Goal: Check status: Check status

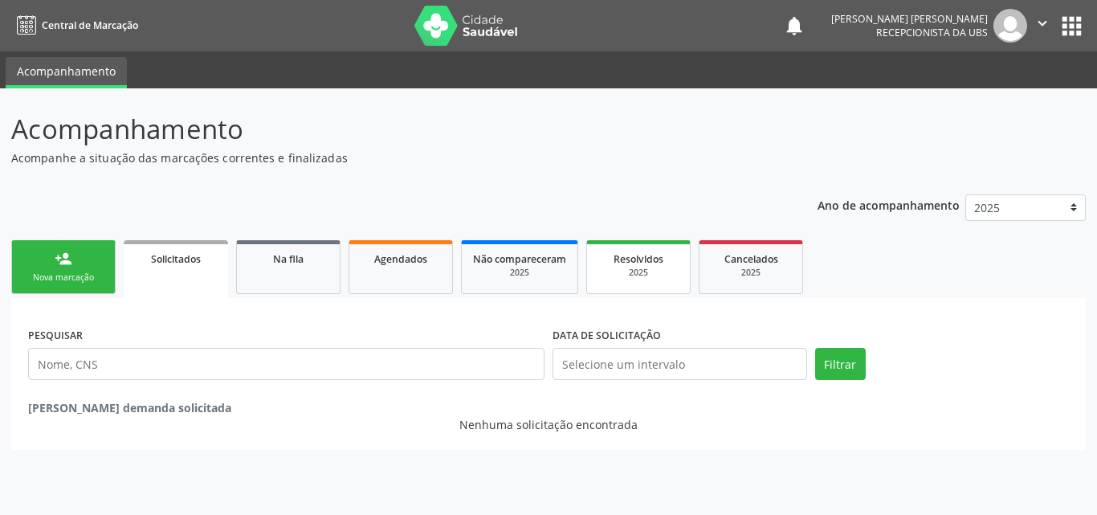
click at [616, 260] on span "Resolvidos" at bounding box center [639, 259] width 50 height 14
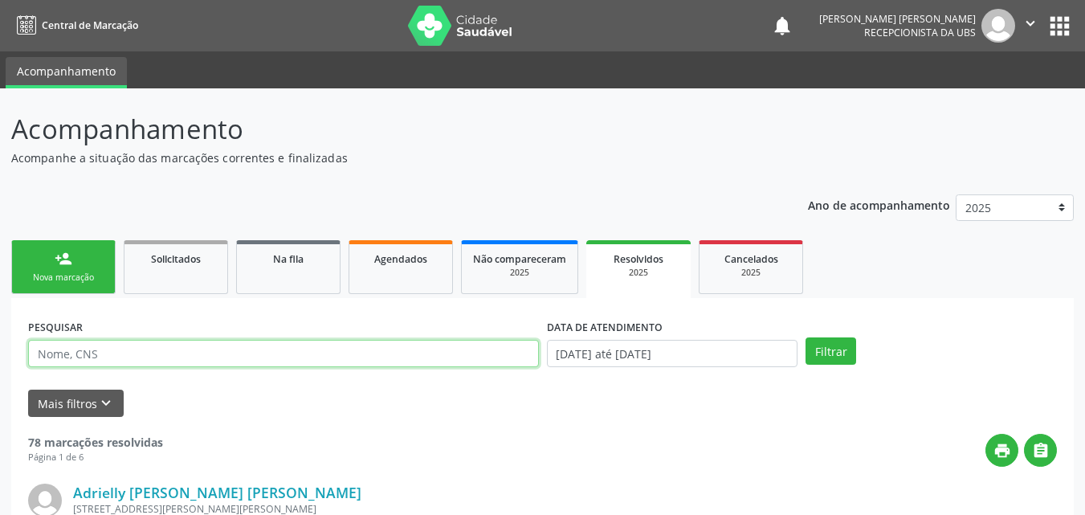
click at [296, 353] on input "text" at bounding box center [283, 353] width 511 height 27
type input "[PERSON_NAME] do [PERSON_NAME] lima"
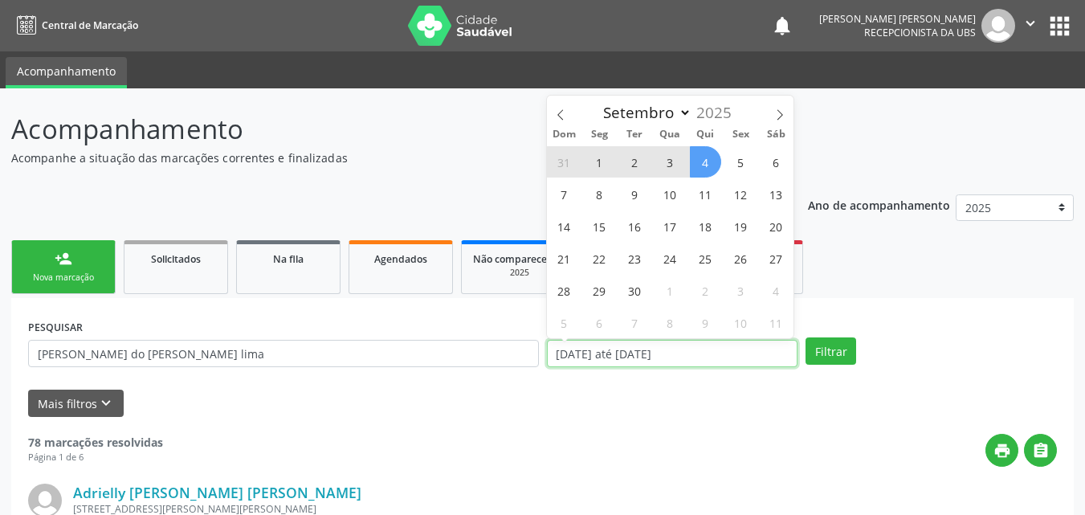
click at [733, 349] on input "[DATE] até [DATE]" at bounding box center [672, 353] width 251 height 27
select select "0"
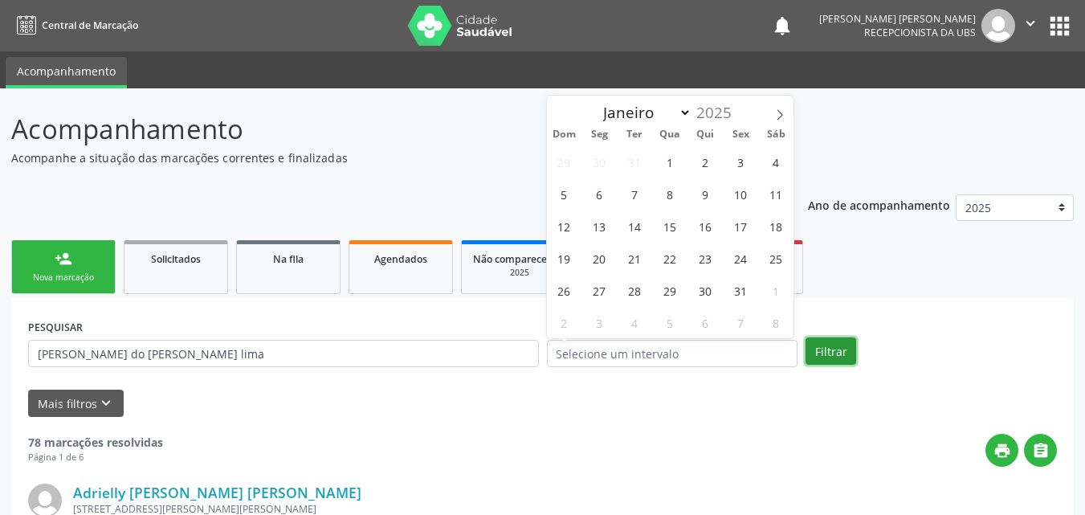
click at [834, 361] on button "Filtrar" at bounding box center [831, 350] width 51 height 27
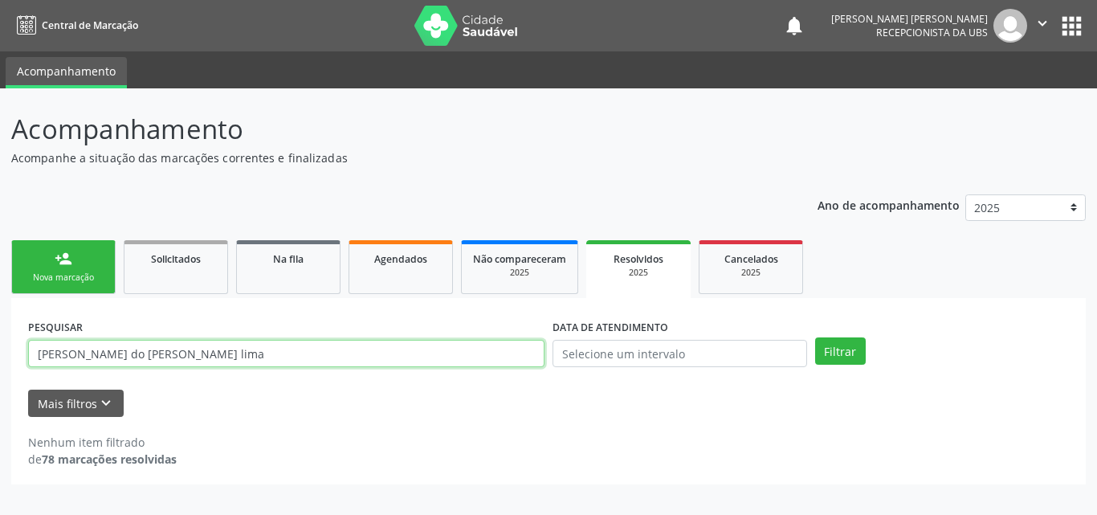
drag, startPoint x: 206, startPoint y: 355, endPoint x: 35, endPoint y: 361, distance: 171.2
click at [35, 361] on input "[PERSON_NAME] do [PERSON_NAME] lima" at bounding box center [286, 353] width 516 height 27
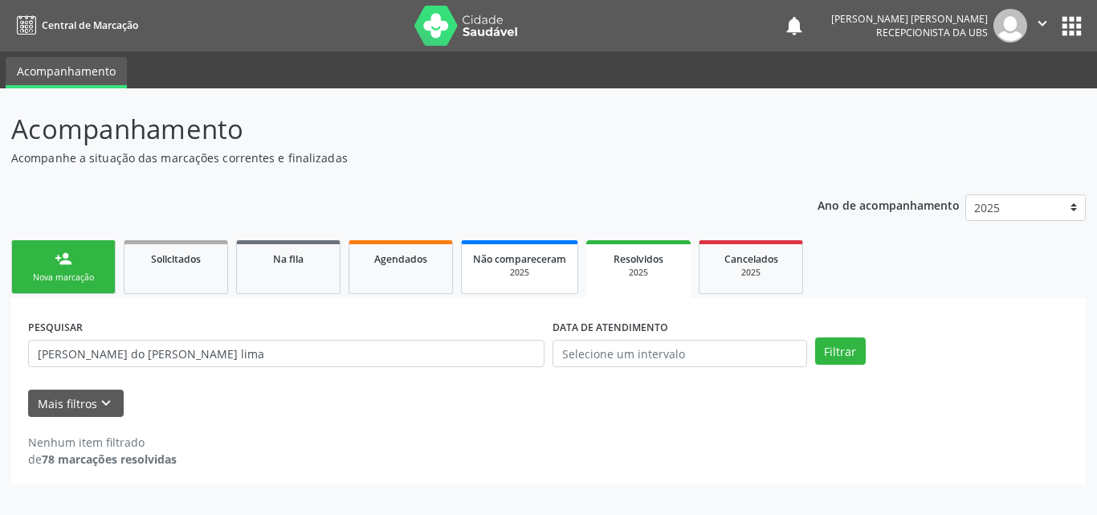
click at [489, 261] on span "Não compareceram" at bounding box center [519, 259] width 93 height 14
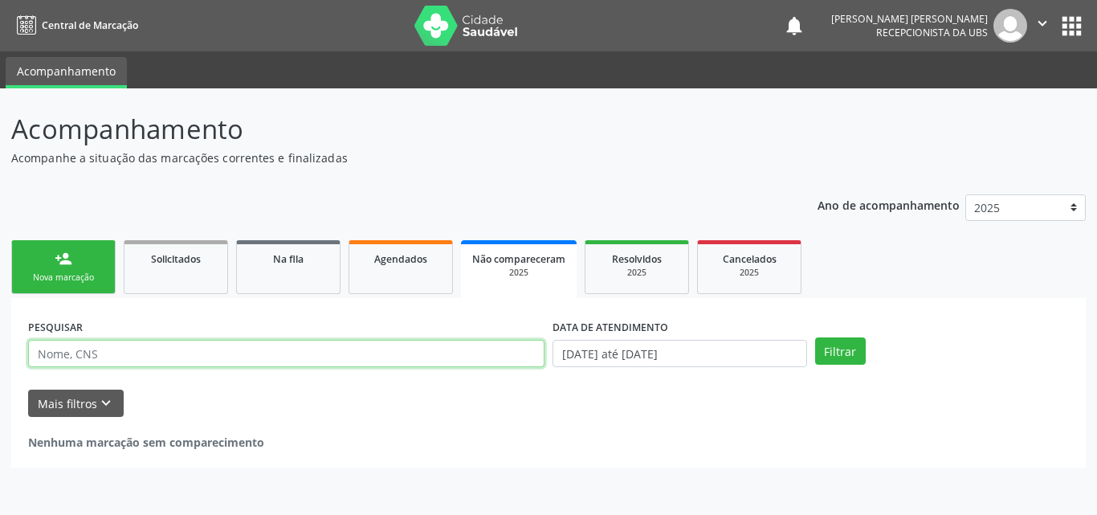
click at [289, 350] on input "text" at bounding box center [286, 353] width 516 height 27
paste input "[PERSON_NAME] do [PERSON_NAME] lima"
type input "[PERSON_NAME] do [PERSON_NAME] lima"
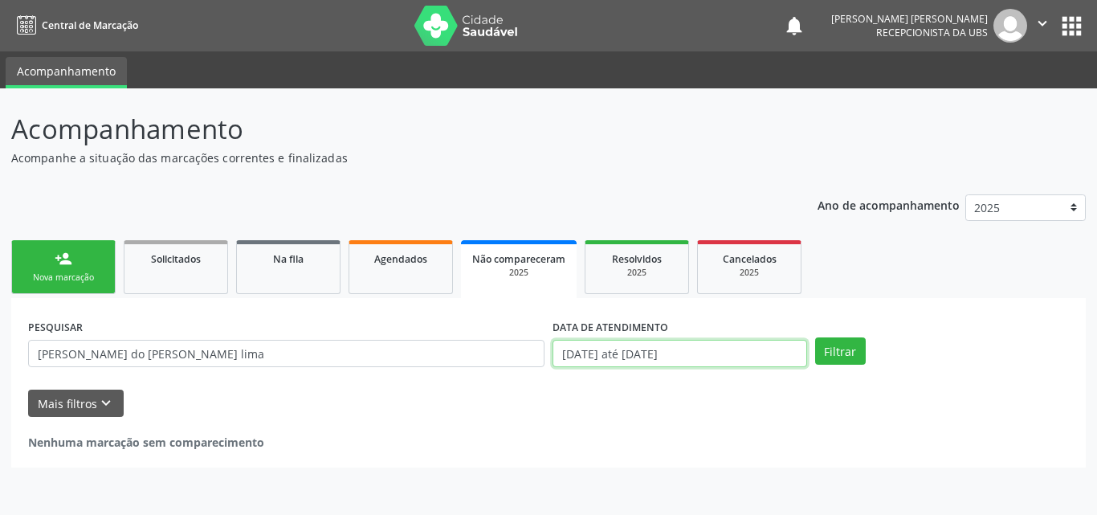
click at [712, 356] on input "[DATE] até [DATE]" at bounding box center [680, 353] width 255 height 27
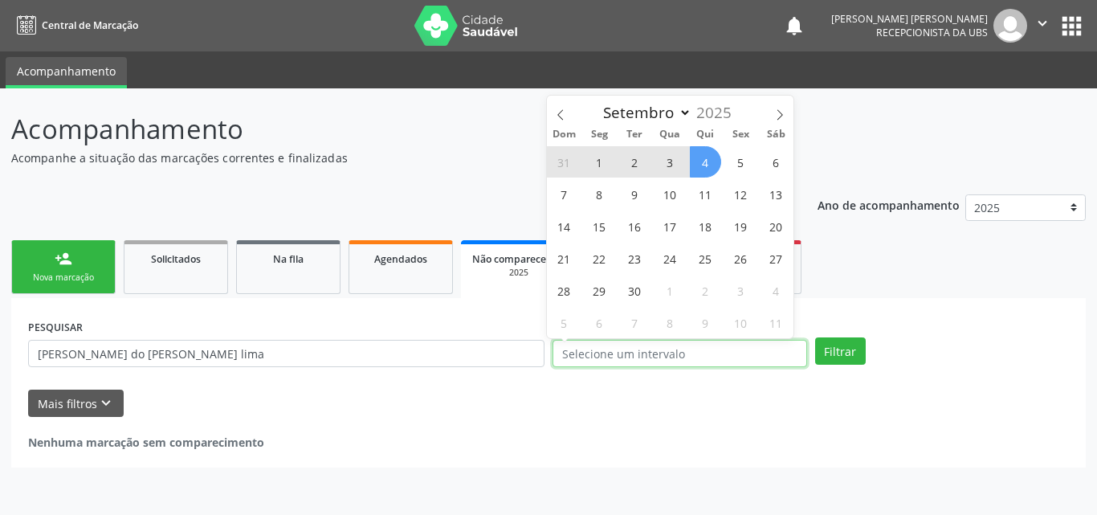
select select "0"
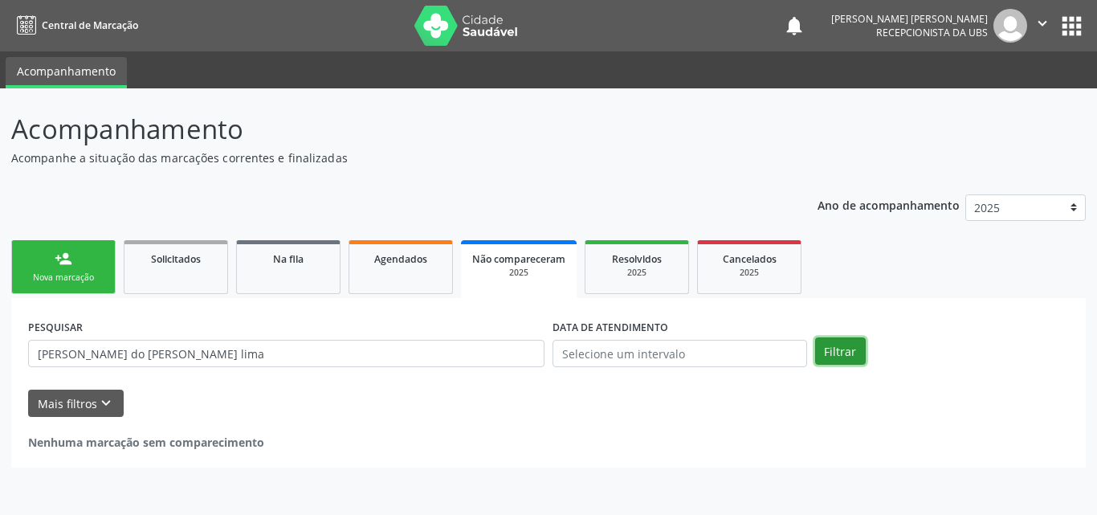
click at [859, 353] on button "Filtrar" at bounding box center [840, 350] width 51 height 27
click at [390, 272] on link "Agendados" at bounding box center [401, 267] width 104 height 54
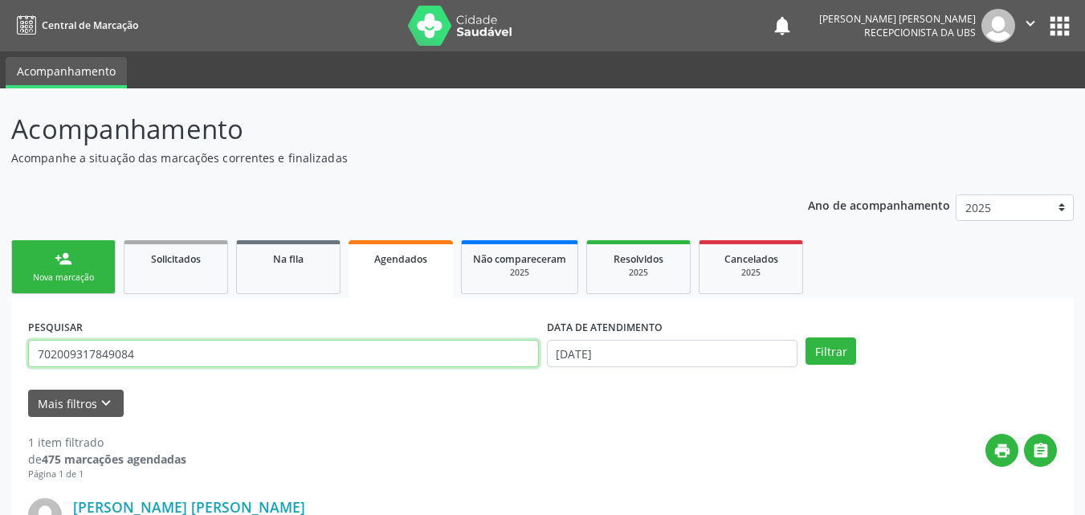
drag, startPoint x: 160, startPoint y: 373, endPoint x: 0, endPoint y: 377, distance: 159.9
click at [0, 376] on div "Acompanhamento Acompanhe a situação das marcações correntes e finalizadas Relat…" at bounding box center [542, 420] width 1085 height 665
paste input "[PERSON_NAME] do [PERSON_NAME] lima"
type input "[PERSON_NAME] do [PERSON_NAME] lima"
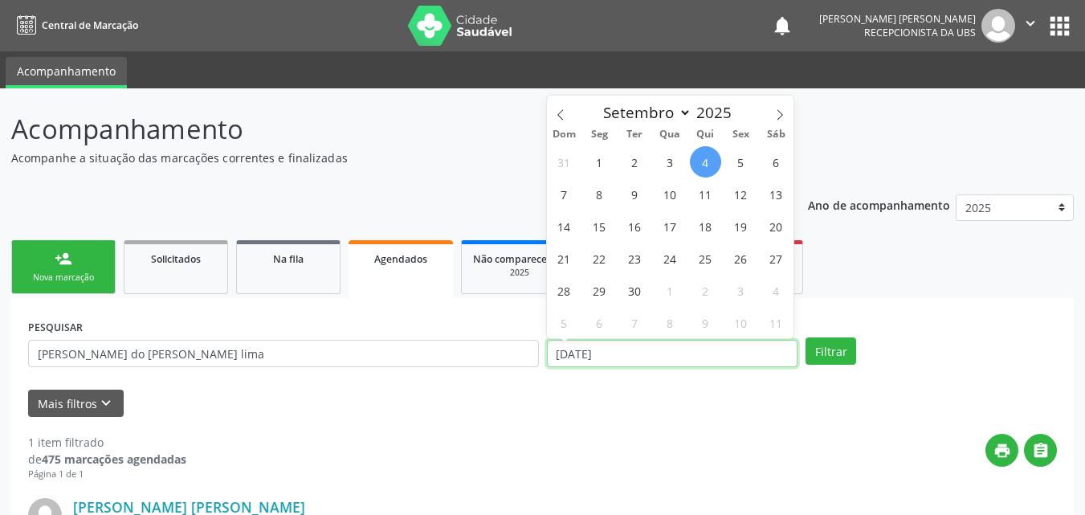
click at [753, 350] on input "[DATE]" at bounding box center [672, 353] width 251 height 27
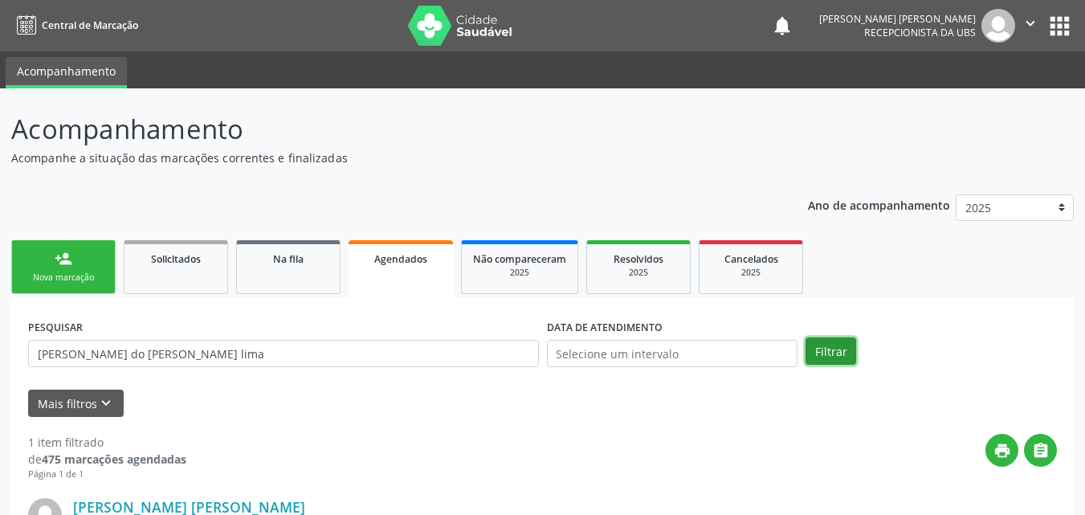
click at [830, 346] on button "Filtrar" at bounding box center [831, 350] width 51 height 27
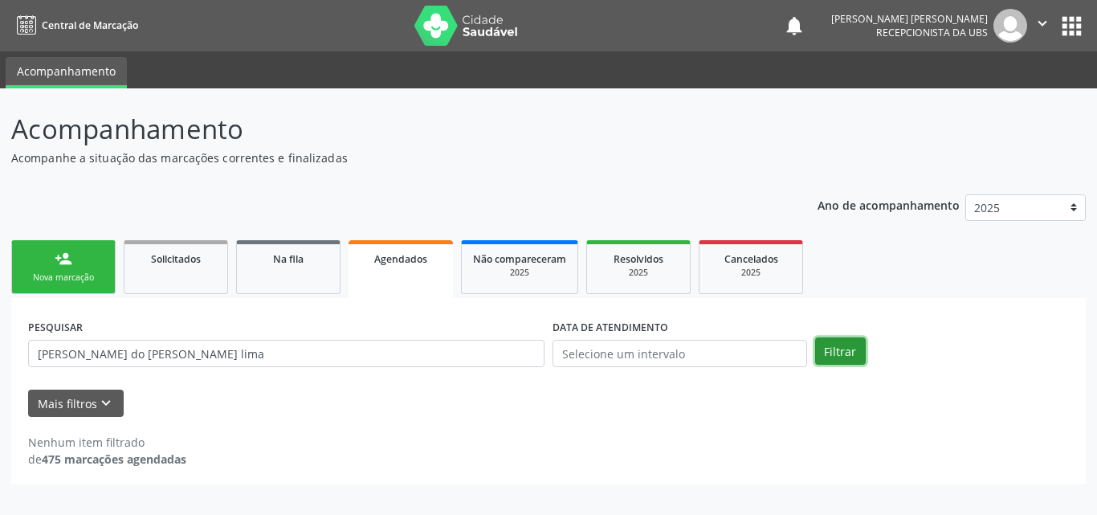
click at [827, 346] on button "Filtrar" at bounding box center [840, 350] width 51 height 27
click at [521, 255] on span "Não compareceram" at bounding box center [519, 259] width 93 height 14
click at [834, 353] on button "Filtrar" at bounding box center [840, 350] width 51 height 27
click at [418, 268] on link "Agendados" at bounding box center [401, 267] width 104 height 54
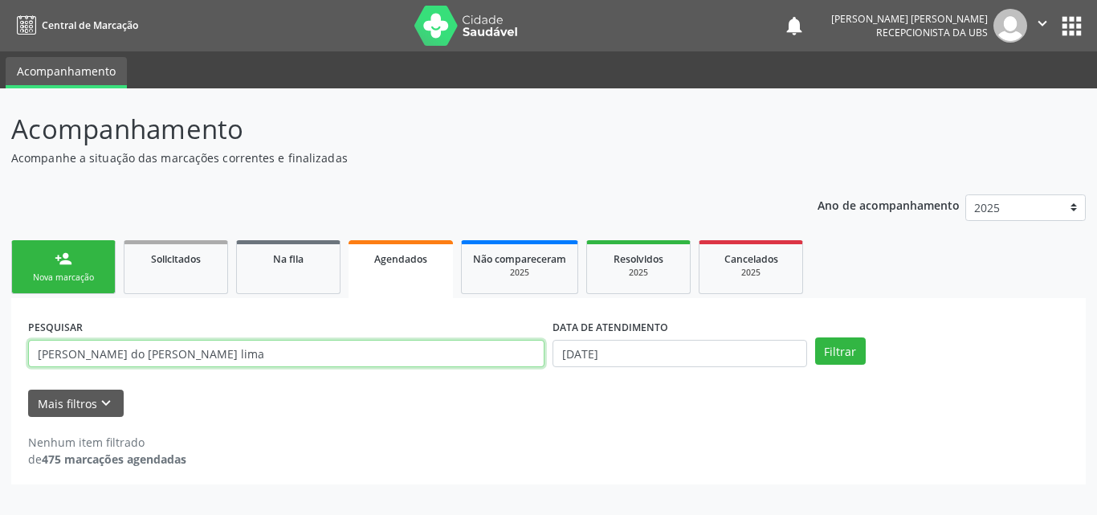
click at [403, 356] on input "[PERSON_NAME] do [PERSON_NAME] lima" at bounding box center [286, 353] width 516 height 27
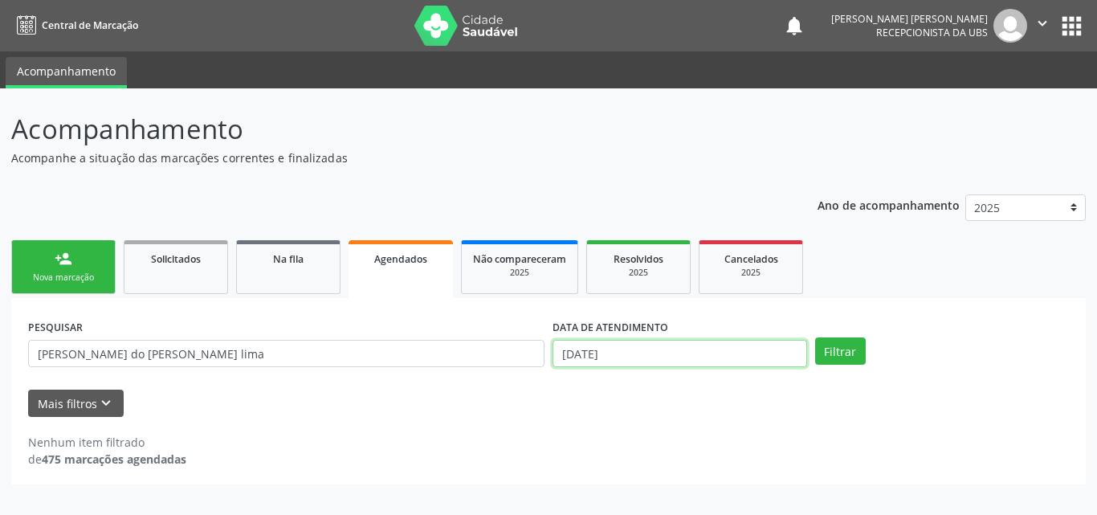
click at [747, 350] on input "[DATE]" at bounding box center [680, 353] width 255 height 27
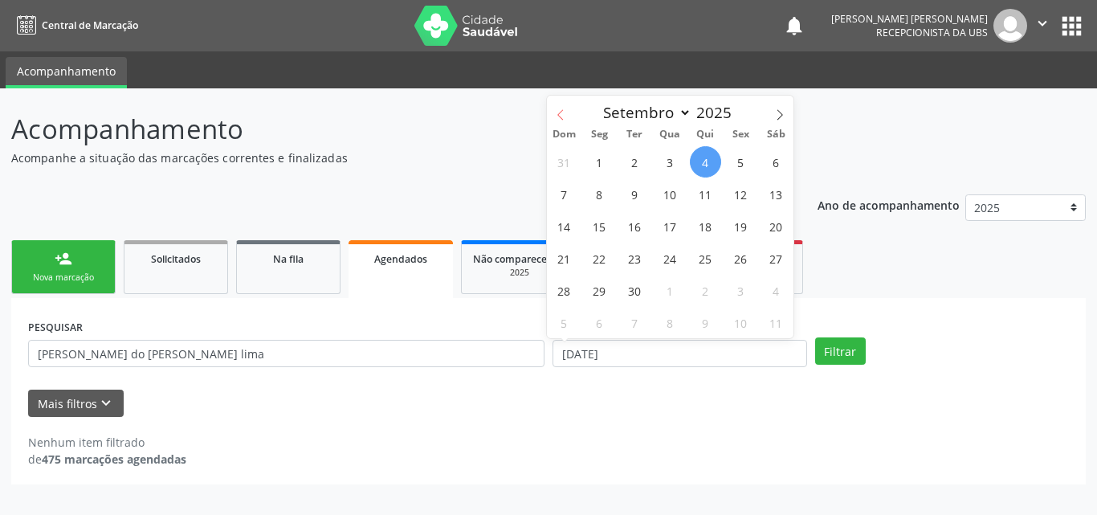
click at [561, 116] on icon at bounding box center [560, 114] width 11 height 11
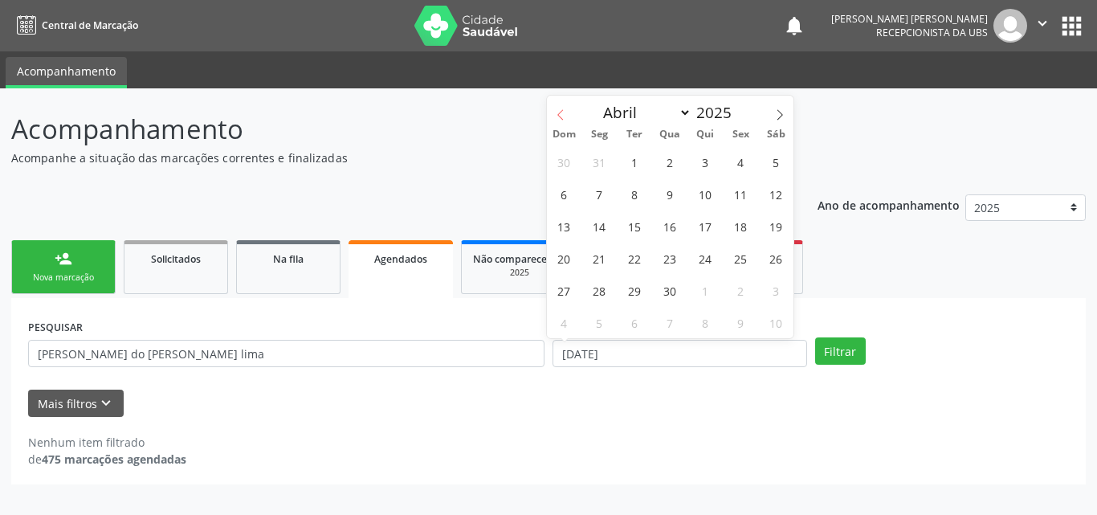
click at [561, 116] on icon at bounding box center [560, 114] width 11 height 11
select select "2"
click at [782, 165] on span "1" at bounding box center [776, 161] width 31 height 31
type input "[DATE]"
click at [778, 113] on icon at bounding box center [779, 114] width 11 height 11
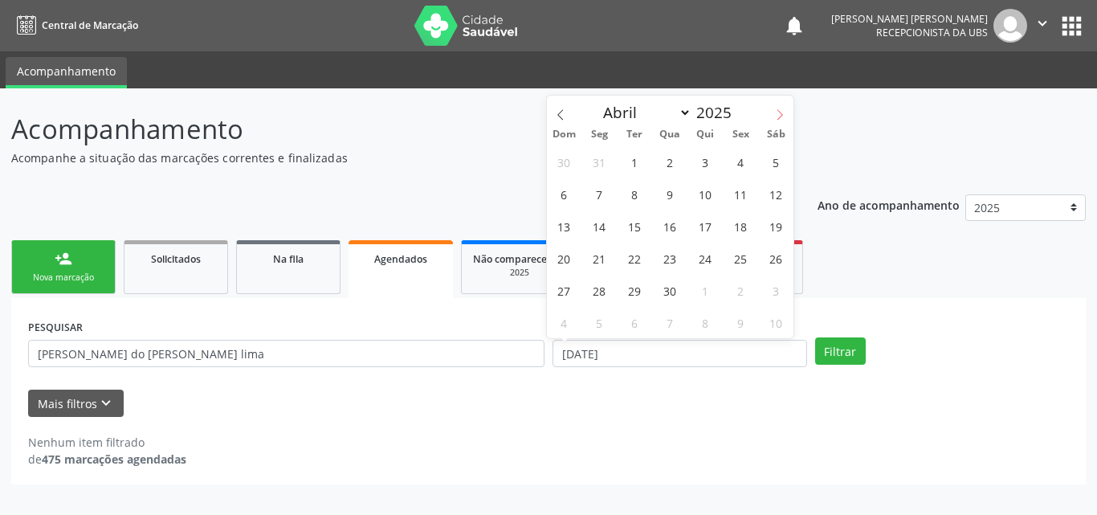
click at [778, 113] on icon at bounding box center [779, 114] width 11 height 11
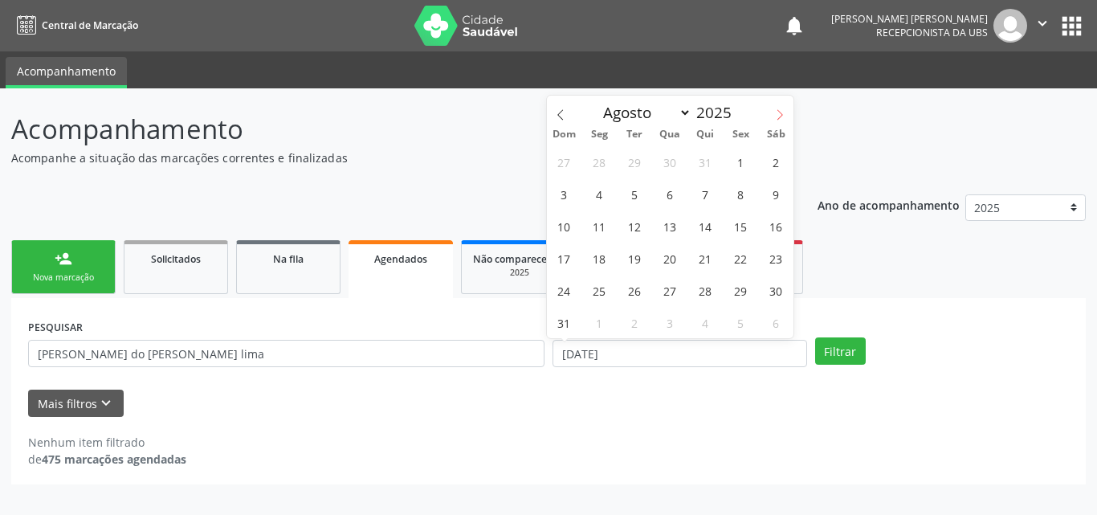
select select "8"
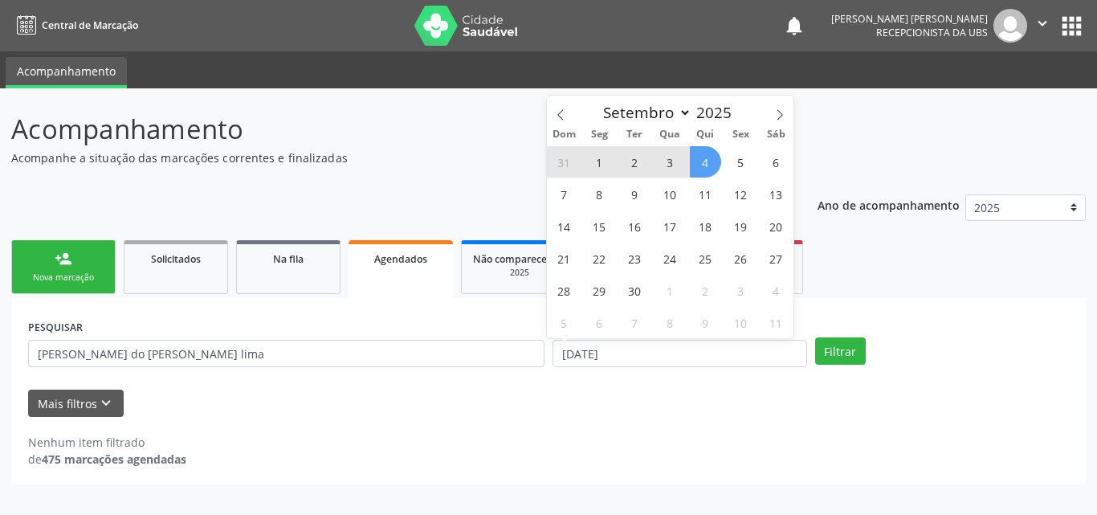
click at [703, 172] on span "4" at bounding box center [705, 161] width 31 height 31
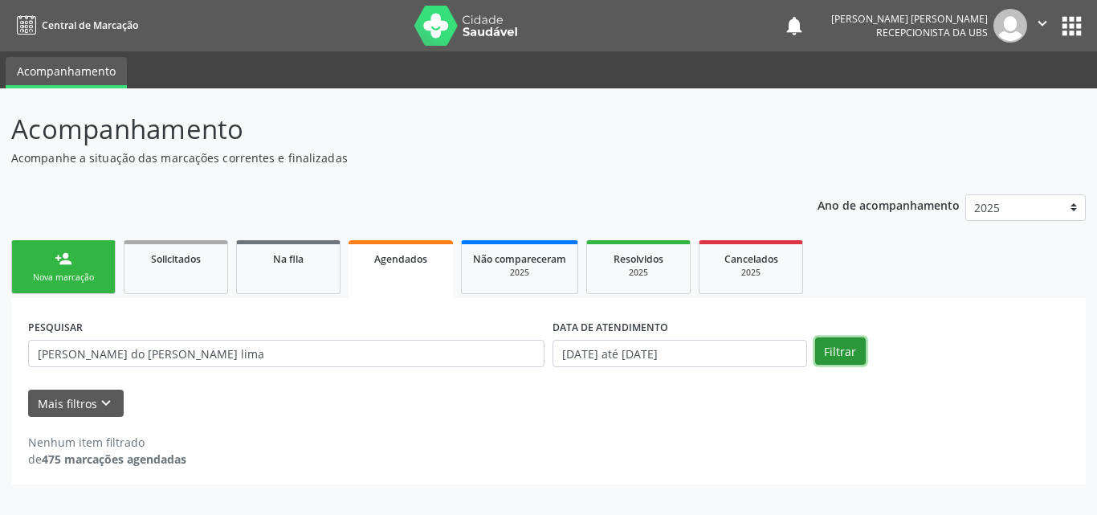
click at [848, 346] on button "Filtrar" at bounding box center [840, 350] width 51 height 27
click at [618, 264] on span "Resolvidos" at bounding box center [639, 259] width 50 height 14
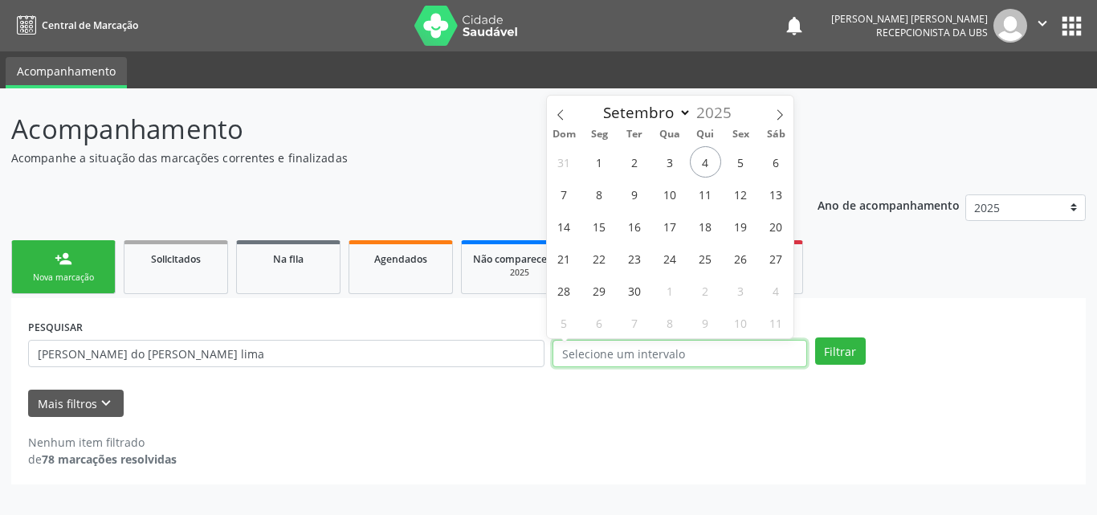
click at [618, 344] on input "text" at bounding box center [680, 353] width 255 height 27
click at [705, 161] on span "4" at bounding box center [705, 161] width 31 height 31
type input "[DATE]"
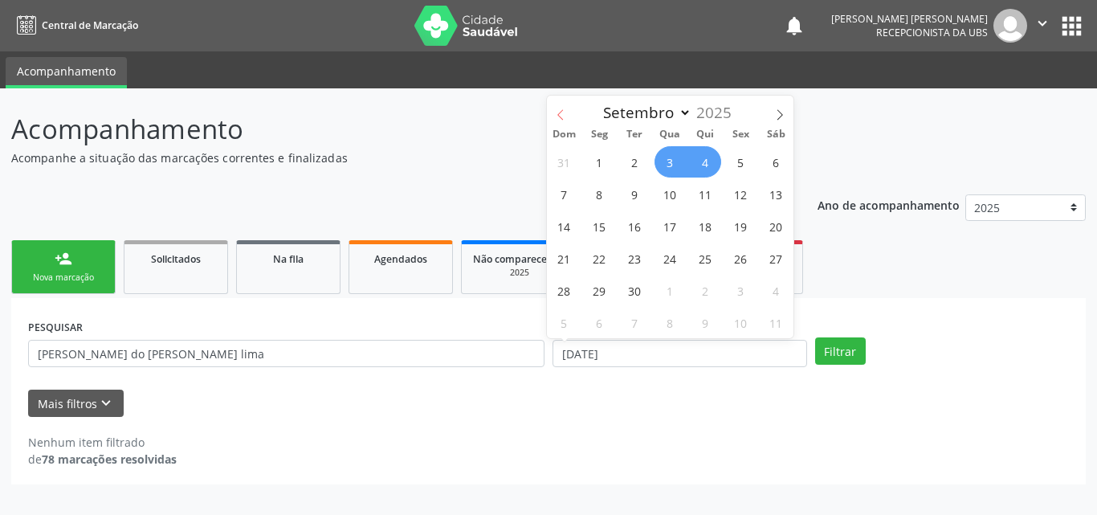
click at [557, 114] on icon at bounding box center [560, 114] width 11 height 11
click at [558, 114] on icon at bounding box center [560, 114] width 6 height 10
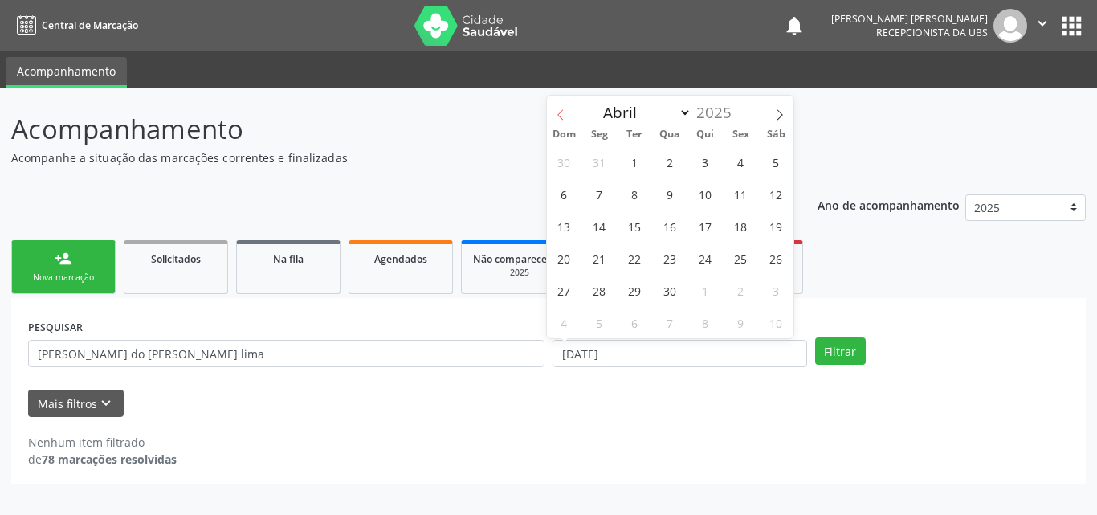
click at [561, 113] on icon at bounding box center [560, 114] width 11 height 11
select select "2"
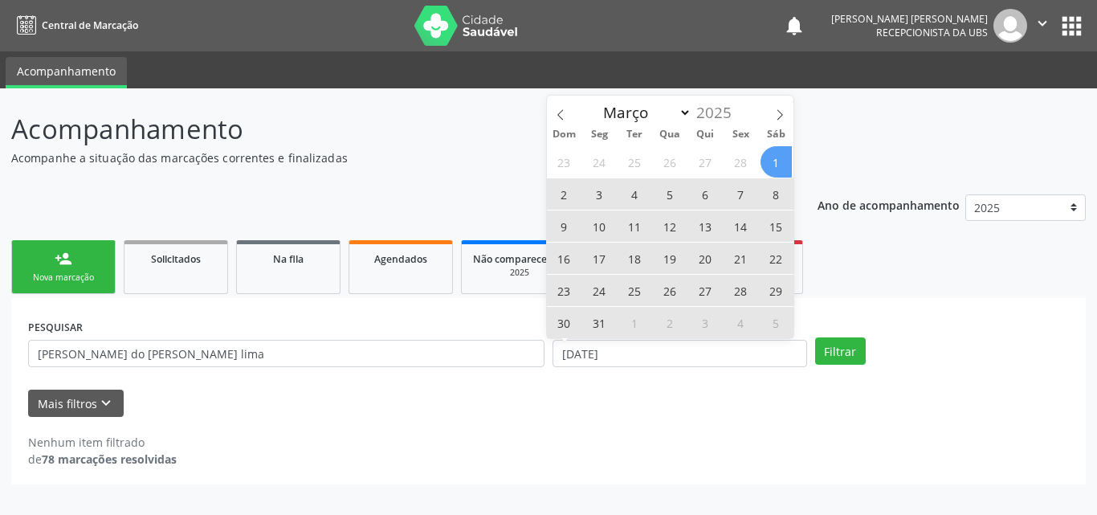
click at [766, 170] on span "1" at bounding box center [776, 161] width 31 height 31
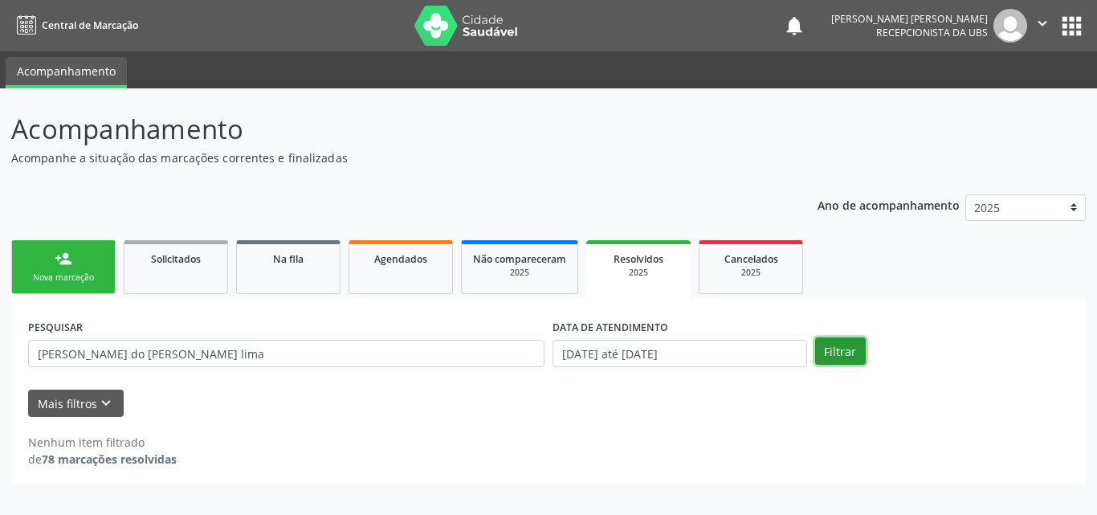
click at [855, 352] on button "Filtrar" at bounding box center [840, 350] width 51 height 27
click at [755, 266] on div "Cancelados" at bounding box center [751, 258] width 80 height 17
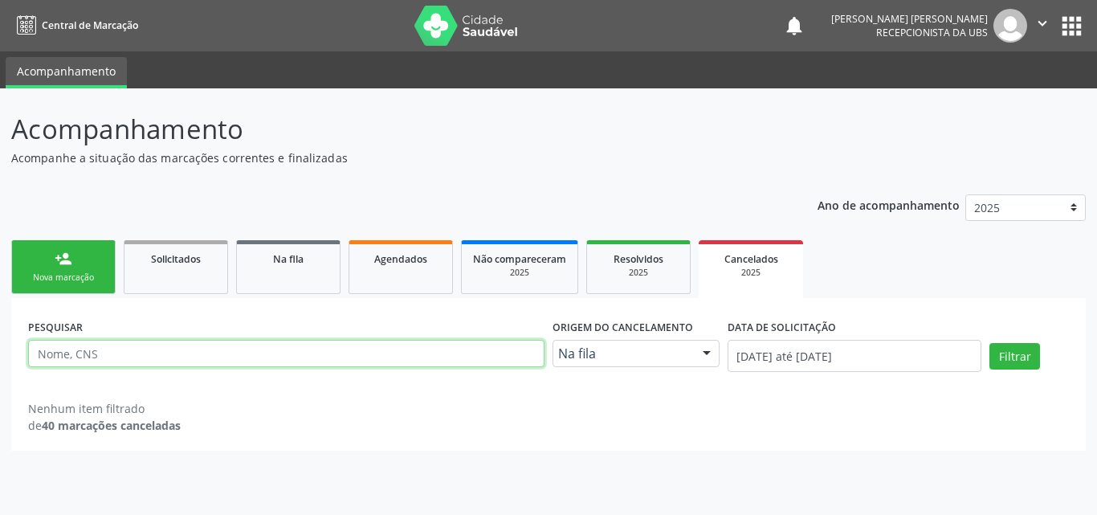
click at [406, 363] on input "text" at bounding box center [286, 353] width 516 height 27
paste input "[PERSON_NAME] do [PERSON_NAME] lima"
type input "[PERSON_NAME] do [PERSON_NAME] lima"
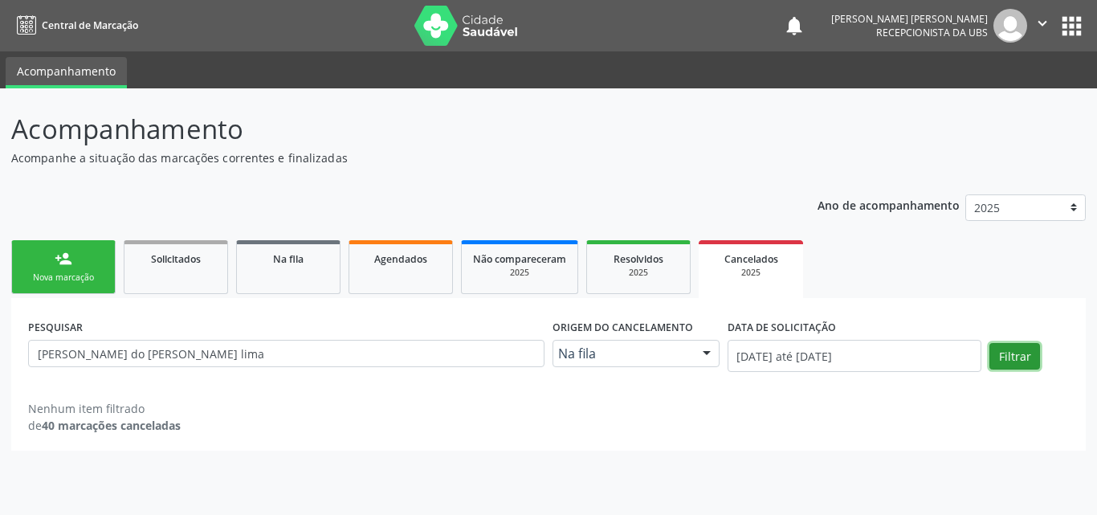
click at [1010, 352] on button "Filtrar" at bounding box center [1014, 356] width 51 height 27
click at [1075, 210] on select "2025 2024" at bounding box center [1025, 207] width 121 height 27
select select "2024"
click at [965, 194] on select "2025 2024" at bounding box center [1025, 207] width 121 height 27
click at [634, 263] on span "Resolvidos" at bounding box center [639, 259] width 50 height 14
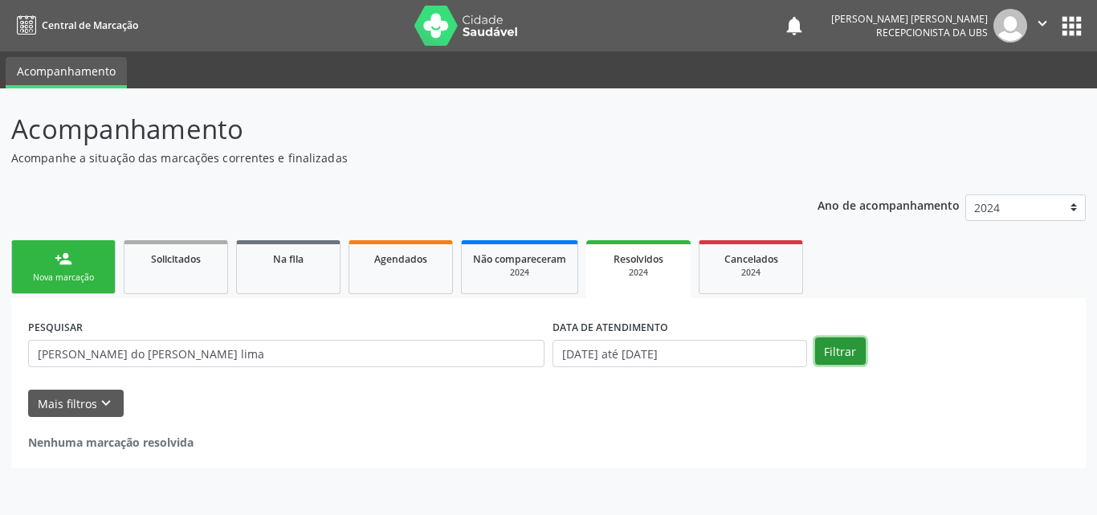
click at [827, 341] on button "Filtrar" at bounding box center [840, 350] width 51 height 27
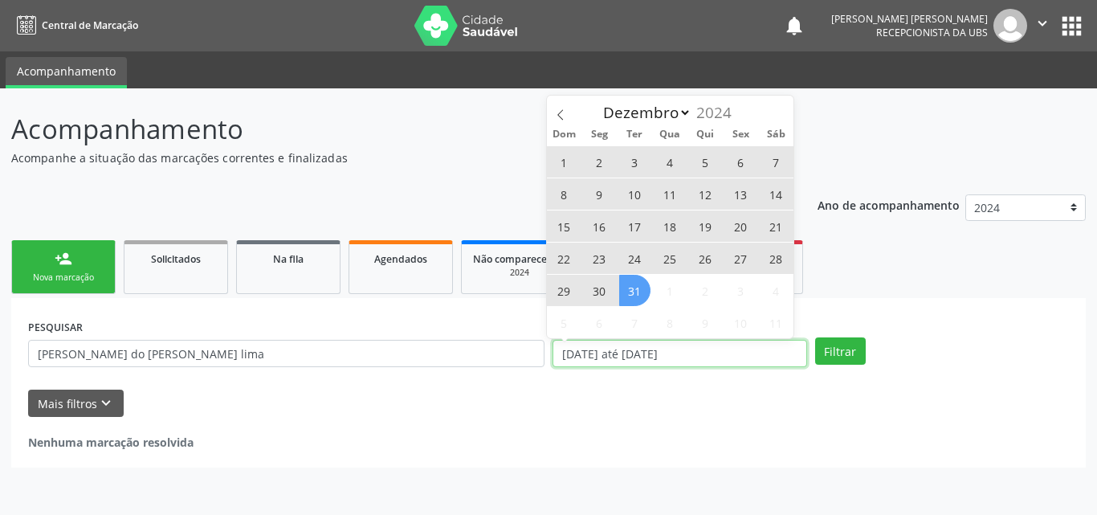
click at [681, 354] on input "[DATE] até [DATE]" at bounding box center [680, 353] width 255 height 27
select select "0"
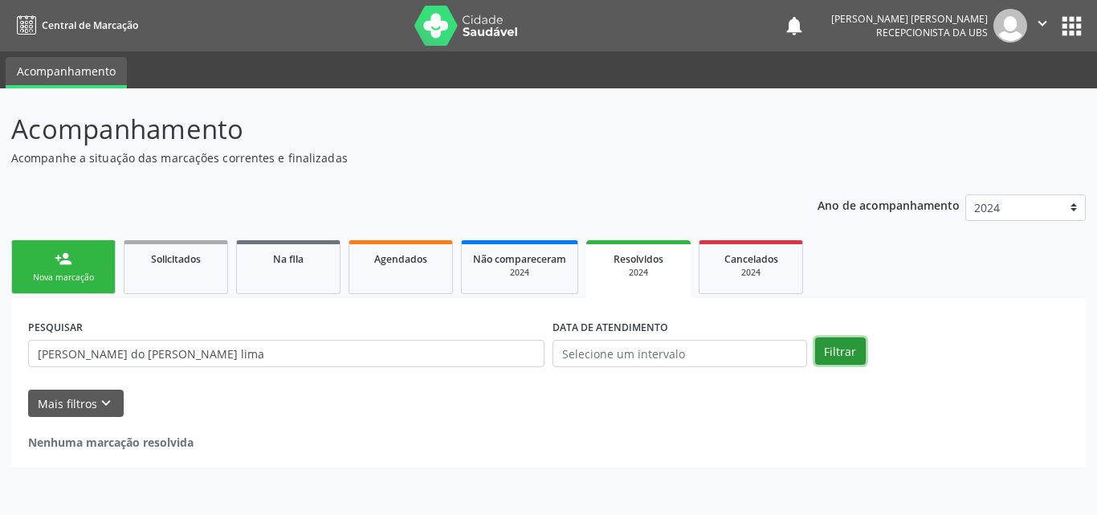
click at [837, 353] on button "Filtrar" at bounding box center [840, 350] width 51 height 27
click at [1076, 209] on select "2025 2024" at bounding box center [1025, 207] width 121 height 27
select select "2025"
click at [965, 194] on select "2025 2024" at bounding box center [1025, 207] width 121 height 27
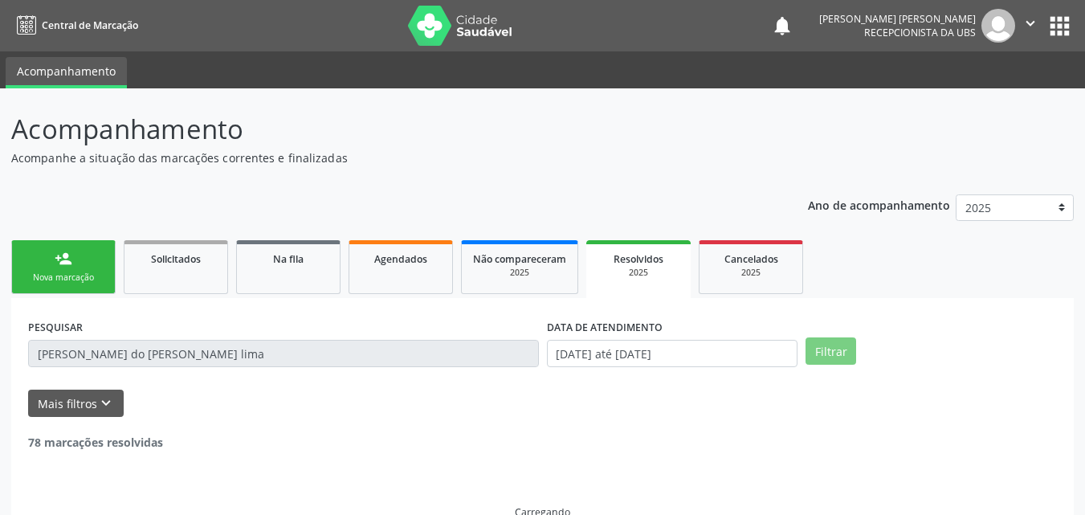
click at [577, 172] on div "Acompanhamento Acompanhe a situação das marcações correntes e finalizadas Relat…" at bounding box center [542, 322] width 1063 height 426
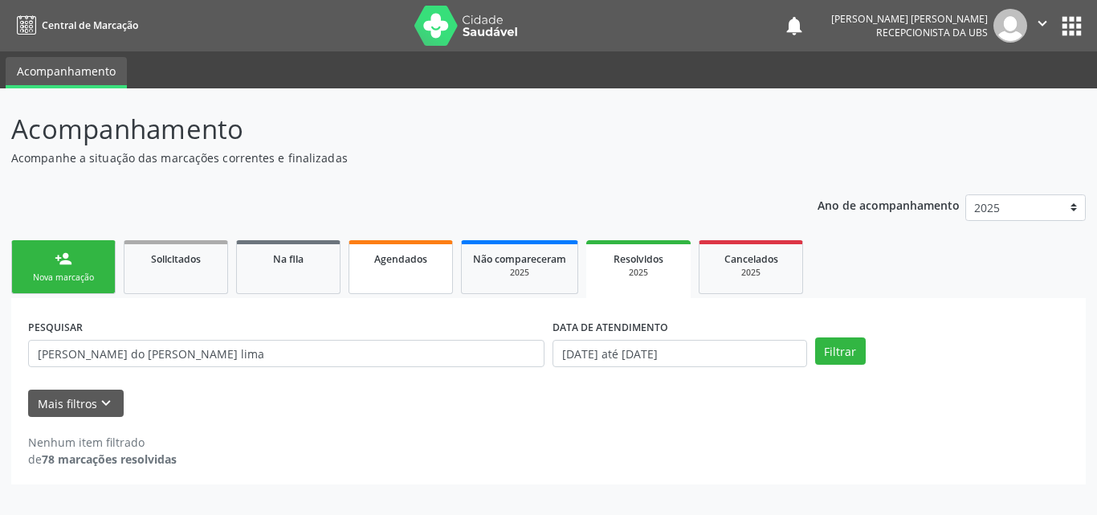
click at [386, 275] on link "Agendados" at bounding box center [401, 267] width 104 height 54
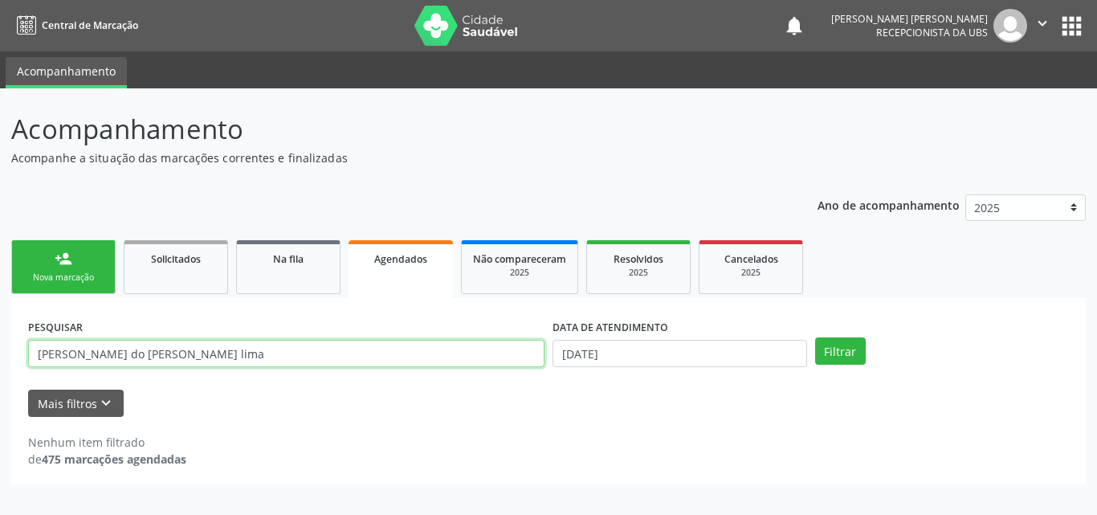
click at [366, 354] on input "[PERSON_NAME] do [PERSON_NAME] lima" at bounding box center [286, 353] width 516 height 27
drag, startPoint x: 336, startPoint y: 353, endPoint x: 0, endPoint y: 367, distance: 336.0
click at [0, 367] on div "Acompanhamento Acompanhe a situação das marcações correntes e finalizadas Relat…" at bounding box center [548, 301] width 1097 height 426
type input "700008260240704"
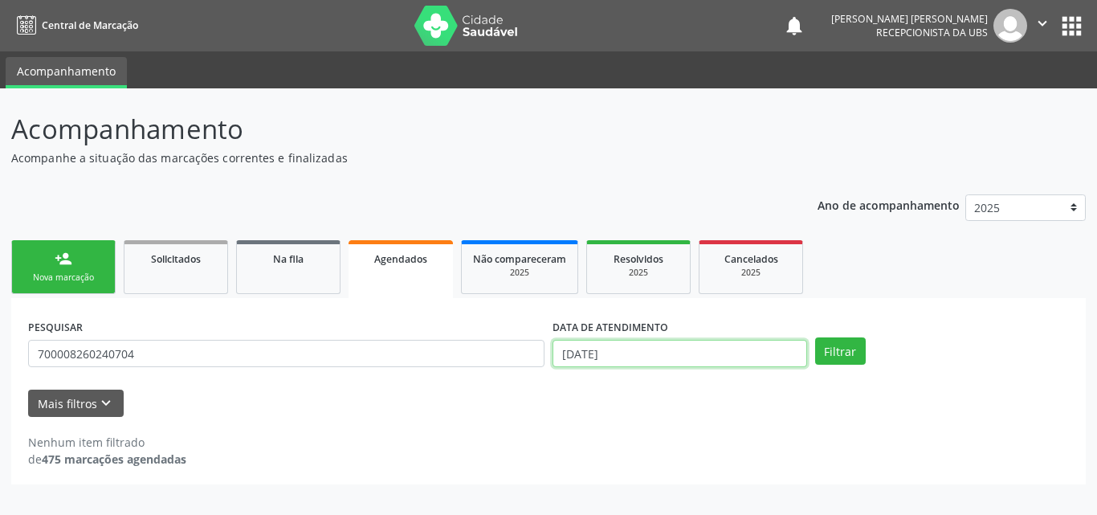
click at [622, 345] on input "[DATE]" at bounding box center [680, 353] width 255 height 27
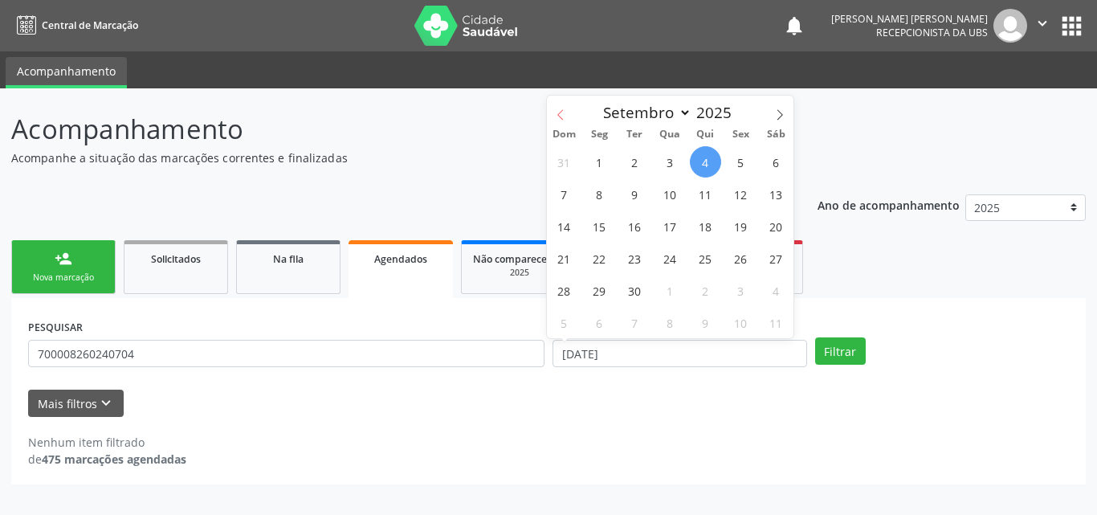
click at [561, 116] on icon at bounding box center [560, 114] width 11 height 11
select select "7"
click at [671, 278] on span "27" at bounding box center [670, 290] width 31 height 31
type input "[DATE]"
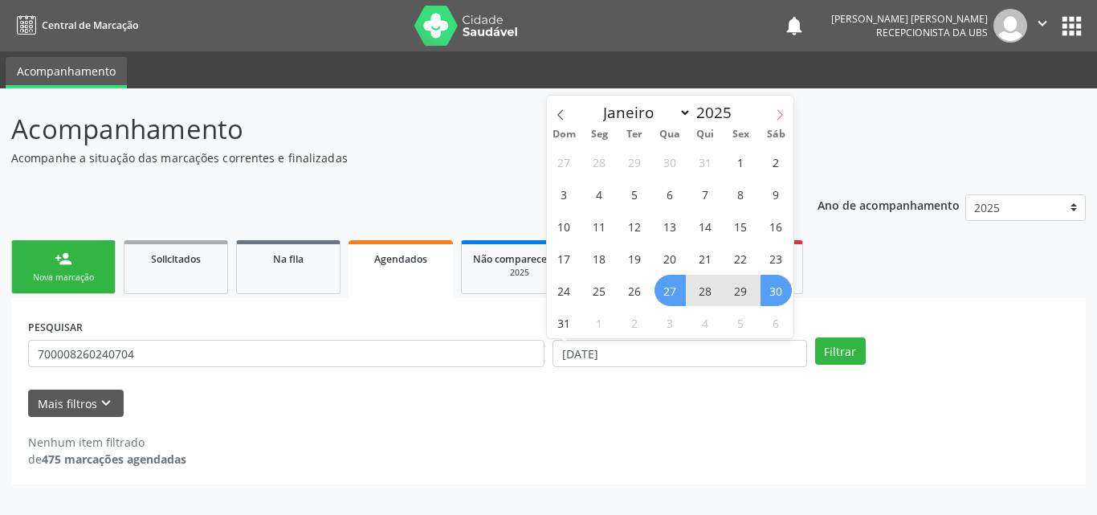
click at [780, 112] on icon at bounding box center [779, 114] width 11 height 11
select select "8"
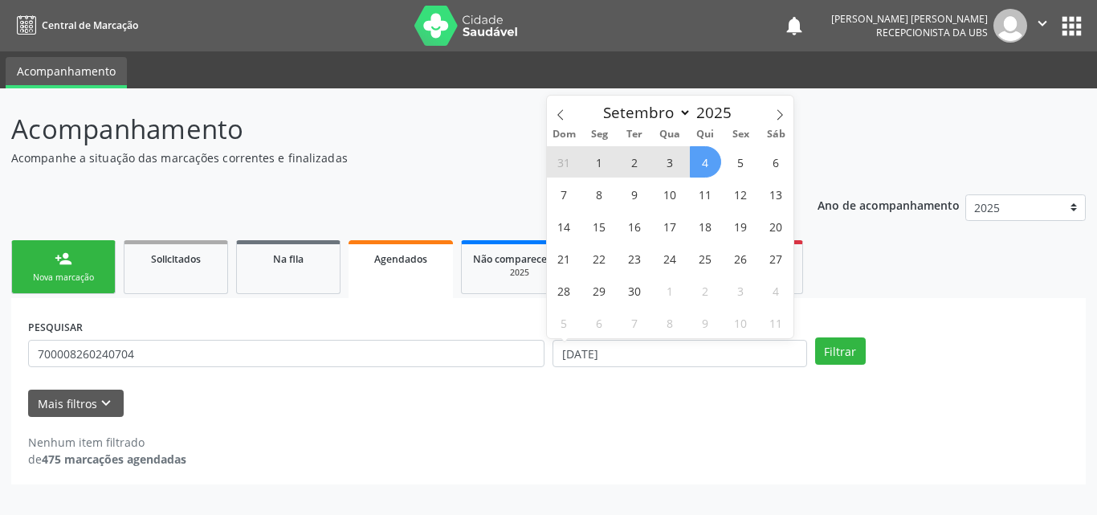
click at [706, 169] on span "4" at bounding box center [705, 161] width 31 height 31
select select "8"
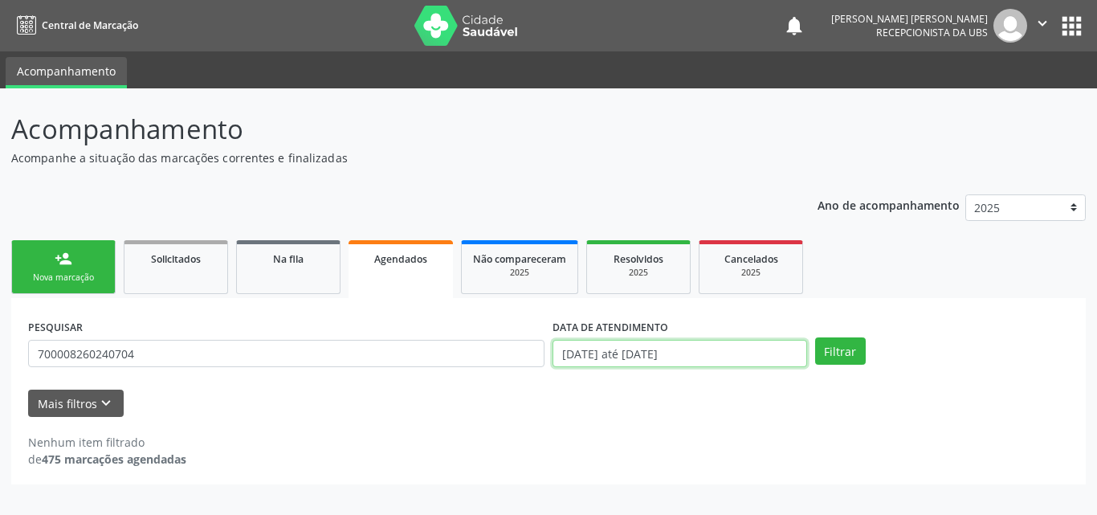
click at [665, 355] on input "[DATE] até [DATE]" at bounding box center [680, 353] width 255 height 27
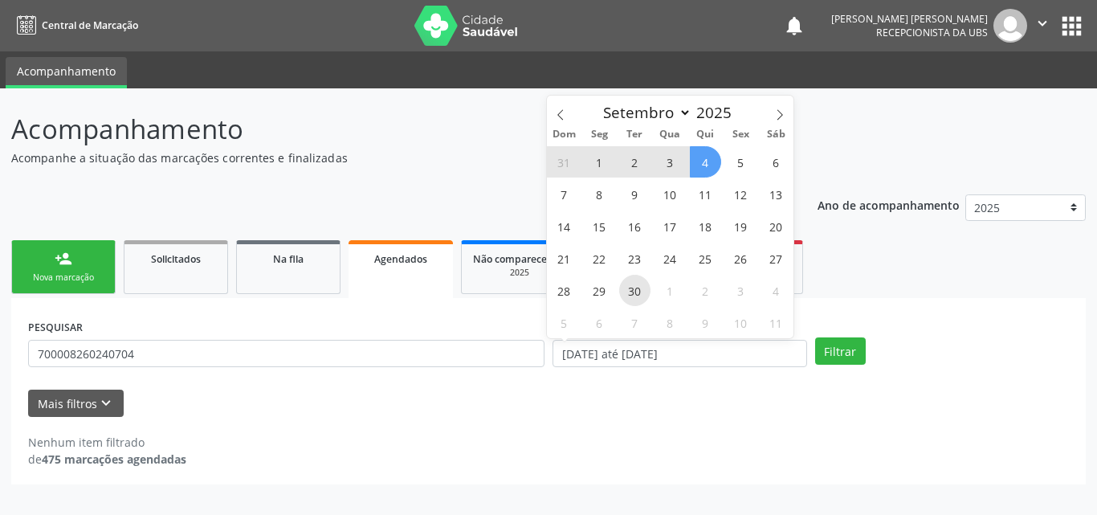
click at [638, 284] on span "30" at bounding box center [634, 290] width 31 height 31
type input "[DATE]"
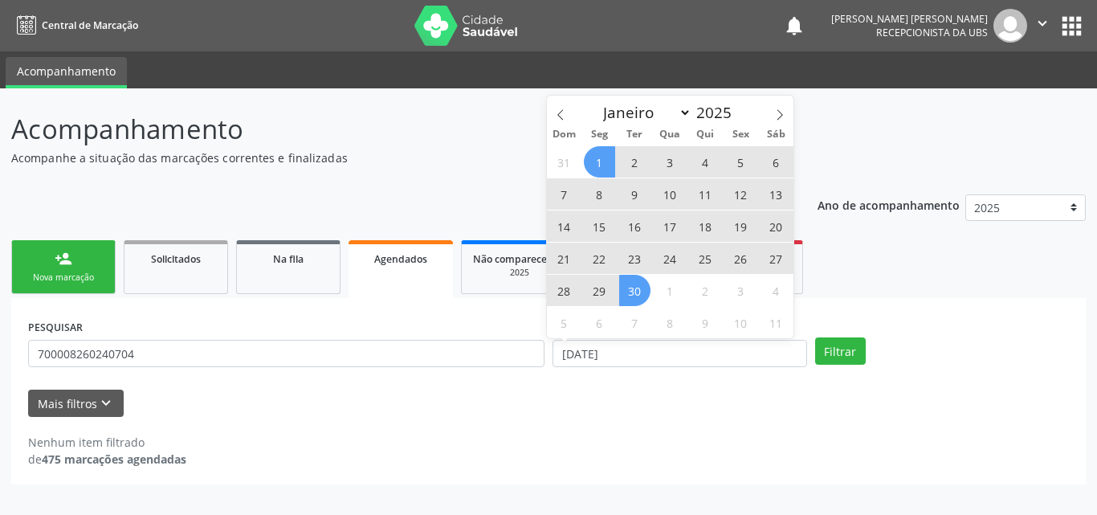
click at [602, 163] on span "1" at bounding box center [599, 161] width 31 height 31
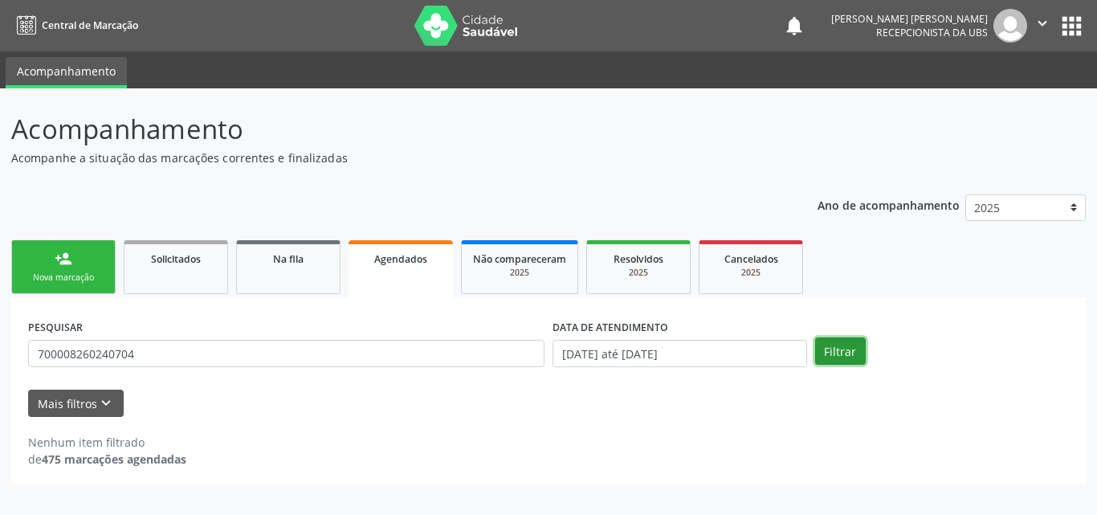
click at [845, 354] on button "Filtrar" at bounding box center [840, 350] width 51 height 27
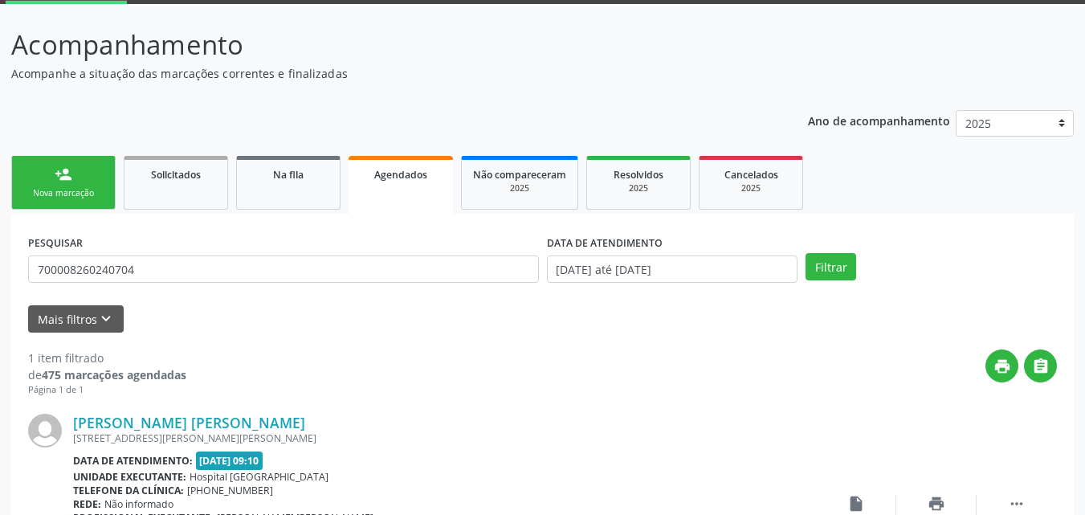
scroll to position [225, 0]
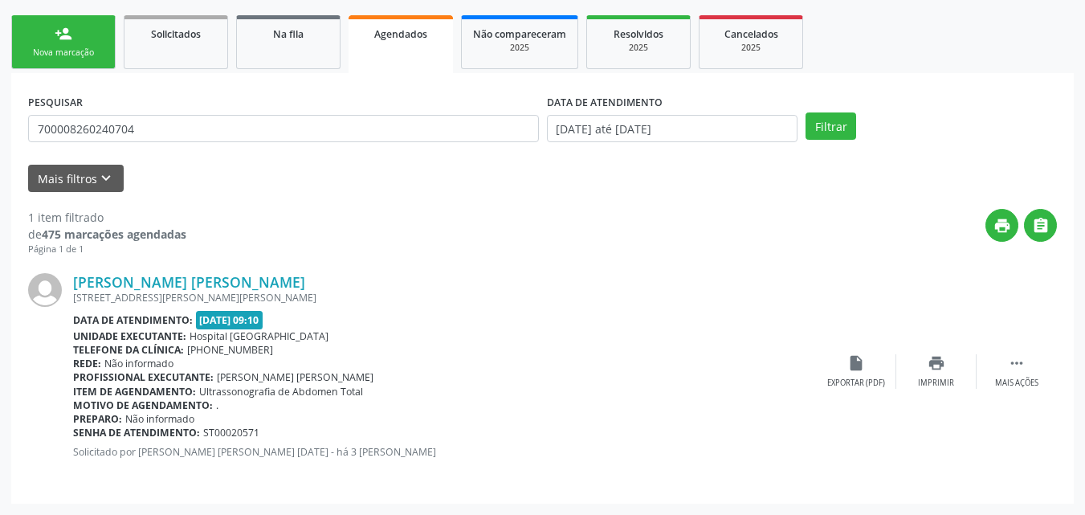
click at [263, 322] on span "[DATE] 09:10" at bounding box center [229, 320] width 67 height 18
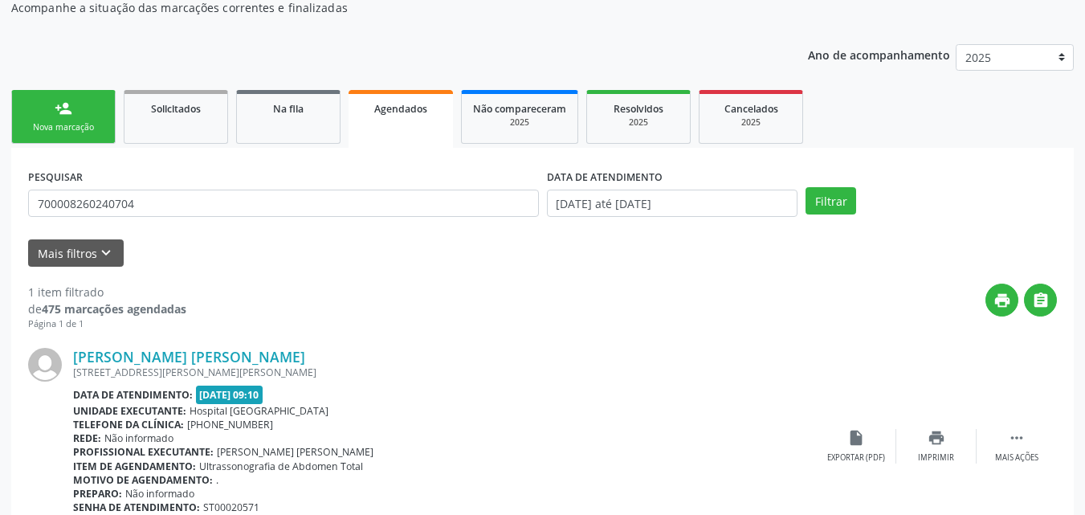
scroll to position [64, 0]
